Goal: Transaction & Acquisition: Purchase product/service

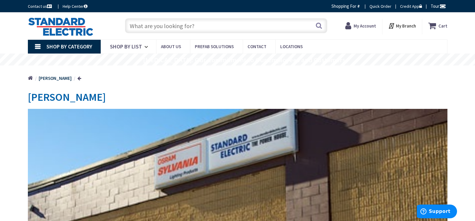
click at [362, 25] on strong "My Account" at bounding box center [364, 26] width 22 height 6
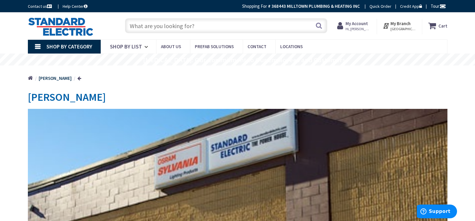
click at [358, 28] on span "Hi, [PERSON_NAME]" at bounding box center [357, 29] width 25 height 5
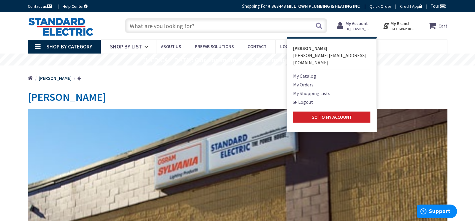
click at [315, 90] on link "My Shopping Lists" at bounding box center [311, 93] width 37 height 7
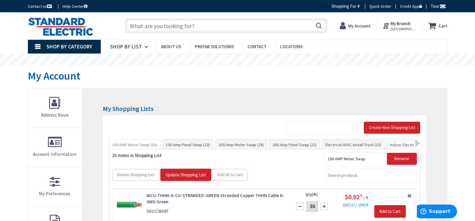
click at [398, 146] on link "Indoor Electrical Kit (35)" at bounding box center [411, 145] width 48 height 11
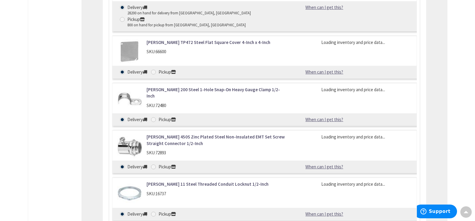
scroll to position [516, 0]
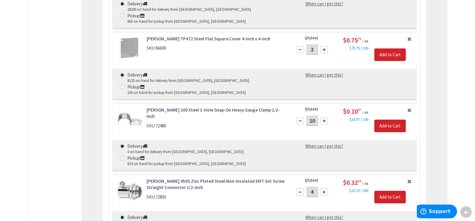
click at [308, 187] on input "4" at bounding box center [312, 192] width 12 height 10
type input "3"
click at [399, 191] on input "Add to Cart" at bounding box center [389, 197] width 31 height 13
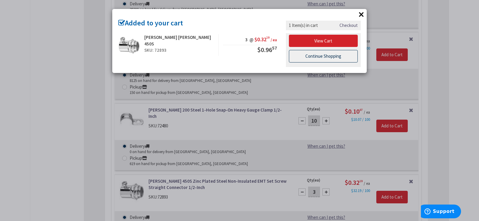
click at [318, 56] on link "Continue Shopping" at bounding box center [323, 56] width 69 height 13
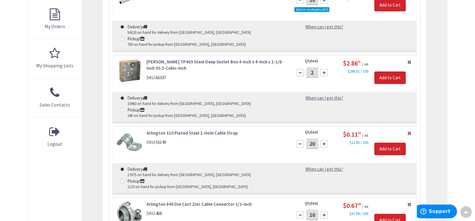
scroll to position [187, 0]
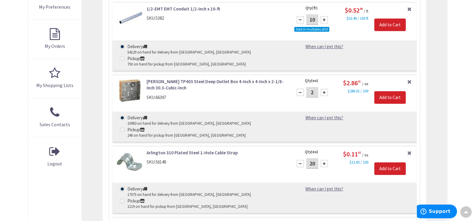
click at [311, 87] on input "2" at bounding box center [312, 92] width 12 height 10
type input "1"
click at [385, 91] on input "Add to Cart" at bounding box center [389, 97] width 31 height 13
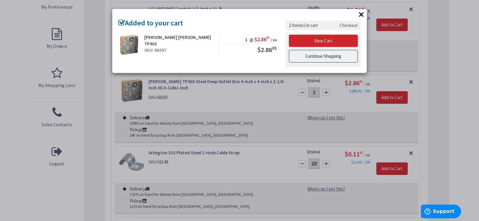
click at [333, 58] on link "Continue Shopping" at bounding box center [323, 56] width 69 height 13
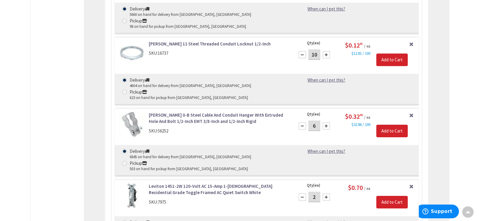
scroll to position [696, 0]
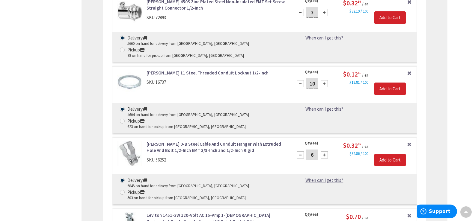
type input "1"
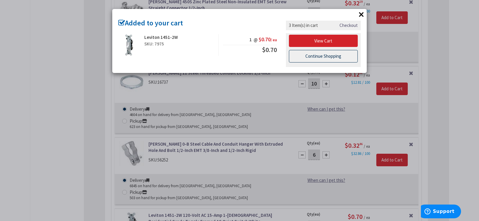
click at [324, 56] on link "Continue Shopping" at bounding box center [323, 56] width 69 height 13
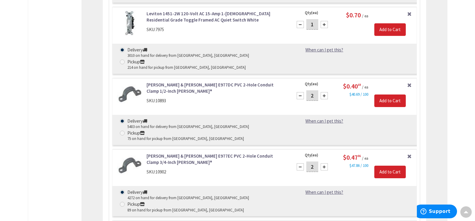
scroll to position [966, 0]
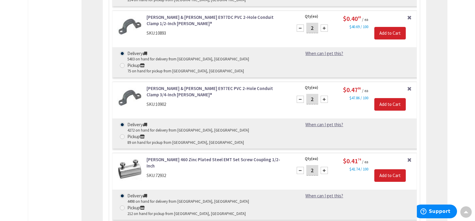
type input "1"
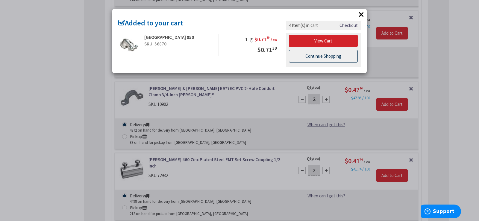
click at [309, 54] on link "Continue Shopping" at bounding box center [323, 56] width 69 height 13
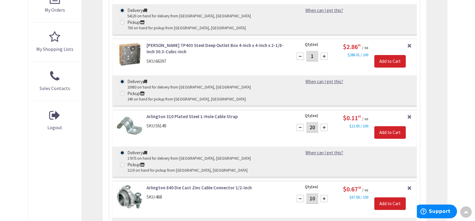
scroll to position [217, 0]
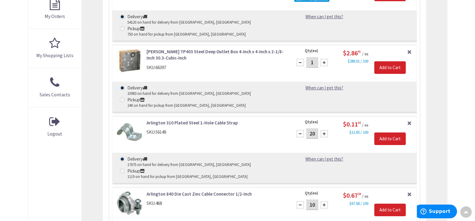
click at [313, 128] on input "20" at bounding box center [312, 133] width 12 height 10
type input "1"
click at [382, 133] on input "Add to Cart" at bounding box center [389, 139] width 31 height 13
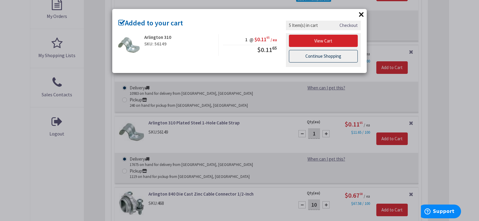
click at [325, 55] on link "Continue Shopping" at bounding box center [323, 56] width 69 height 13
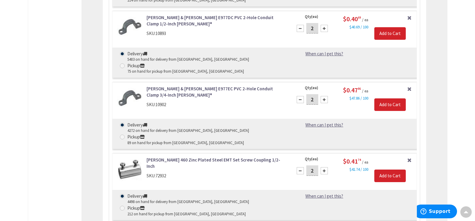
scroll to position [966, 0]
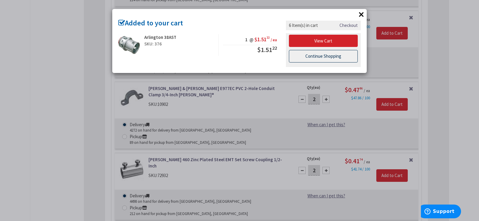
click at [329, 60] on link "Continue Shopping" at bounding box center [323, 56] width 69 height 13
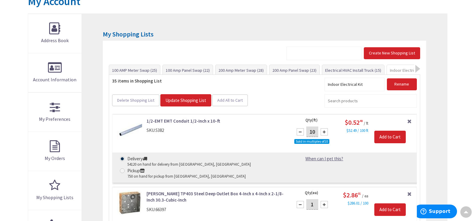
scroll to position [0, 0]
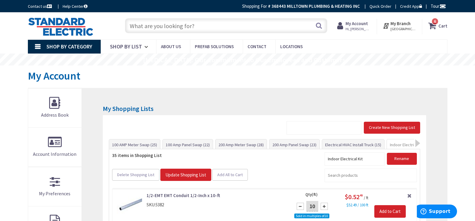
click at [437, 23] on span "6 6 items" at bounding box center [434, 21] width 7 height 7
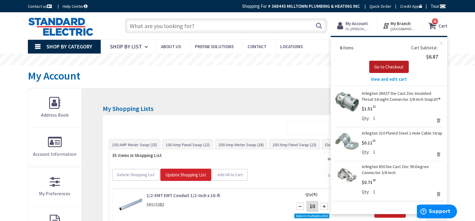
click at [394, 67] on span "Go to Checkout" at bounding box center [388, 67] width 29 height 6
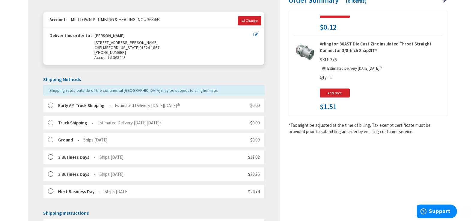
scroll to position [150, 0]
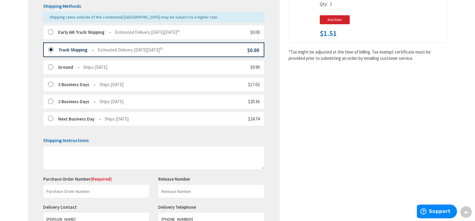
click at [78, 31] on strong "Early AM Truck Shipping" at bounding box center [84, 32] width 53 height 6
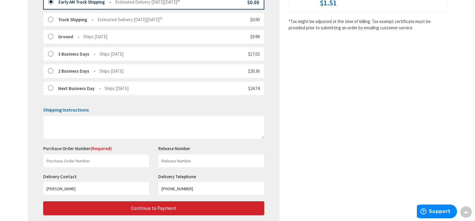
scroll to position [221, 0]
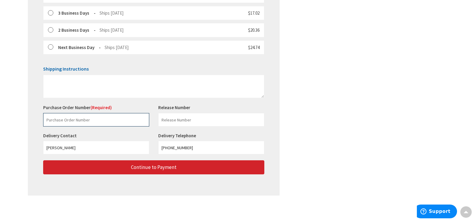
click at [90, 121] on input "text" at bounding box center [96, 119] width 106 height 13
paste input "228920402"
type input "228920402"
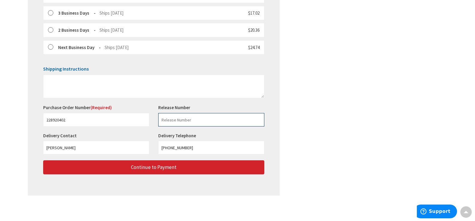
click at [199, 121] on input "text" at bounding box center [211, 119] width 106 height 13
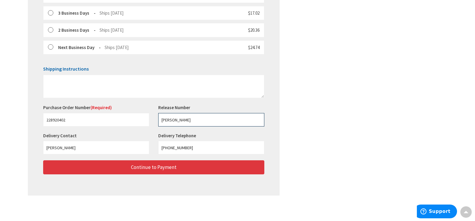
type input "M.COOK"
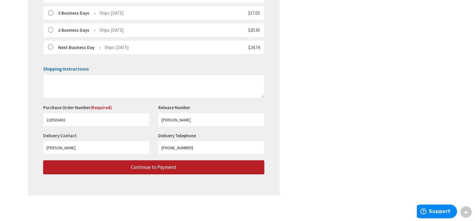
click at [177, 168] on button "Continue to Payment" at bounding box center [153, 168] width 221 height 14
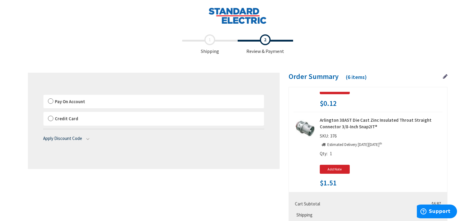
click at [68, 102] on span "Pay On Account" at bounding box center [70, 102] width 30 height 6
click at [43, 96] on input "Pay On Account" at bounding box center [43, 96] width 0 height 0
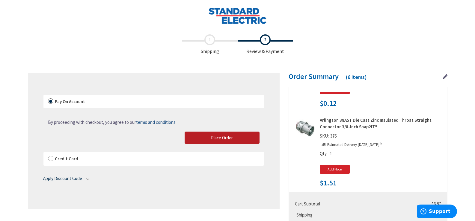
drag, startPoint x: 213, startPoint y: 137, endPoint x: 232, endPoint y: 93, distance: 47.4
click at [213, 137] on span "Place Order" at bounding box center [222, 138] width 22 height 6
